Goal: Task Accomplishment & Management: Manage account settings

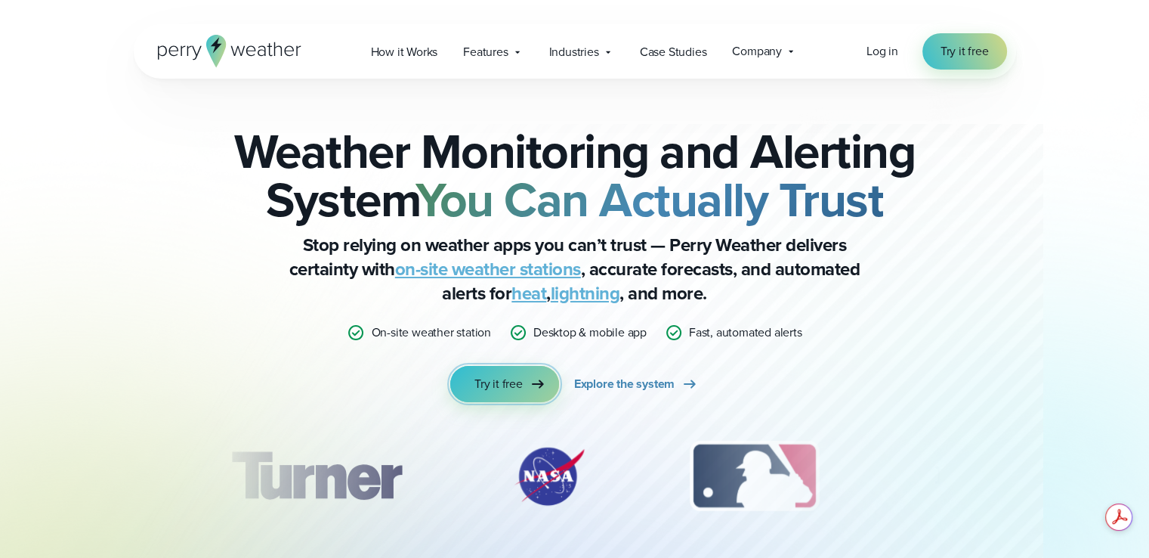
click at [498, 382] on span "Try it free" at bounding box center [498, 384] width 48 height 18
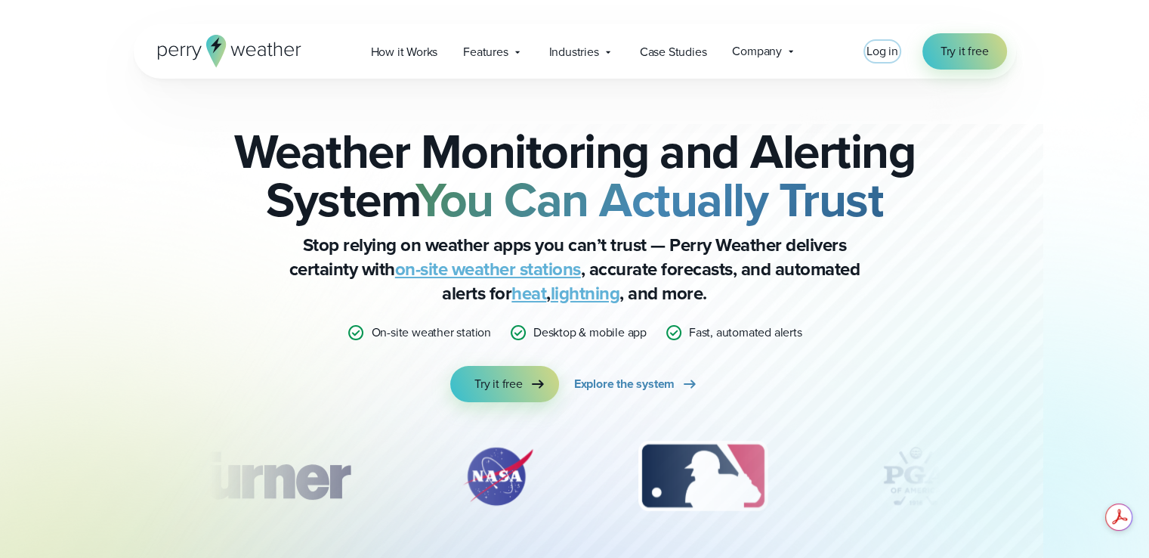
click at [886, 54] on span "Log in" at bounding box center [883, 50] width 32 height 17
